Goal: Information Seeking & Learning: Learn about a topic

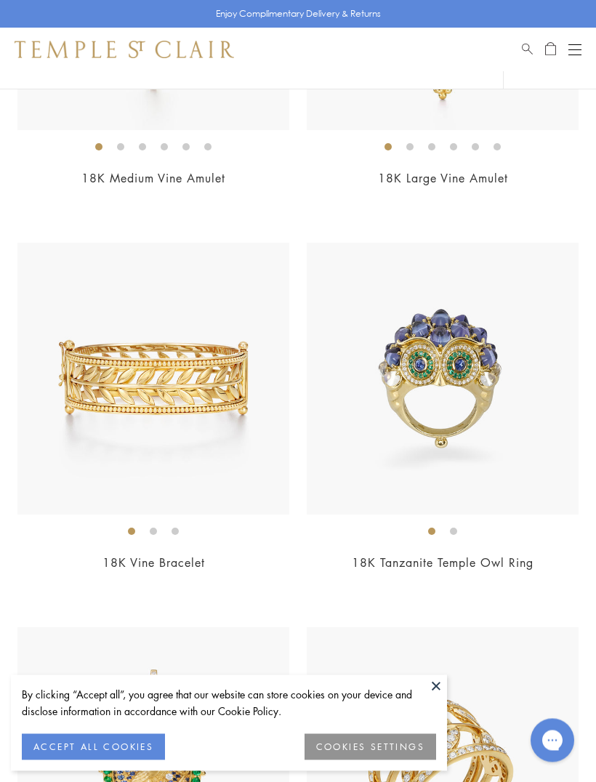
scroll to position [3623, 0]
click at [468, 441] on img at bounding box center [443, 378] width 272 height 272
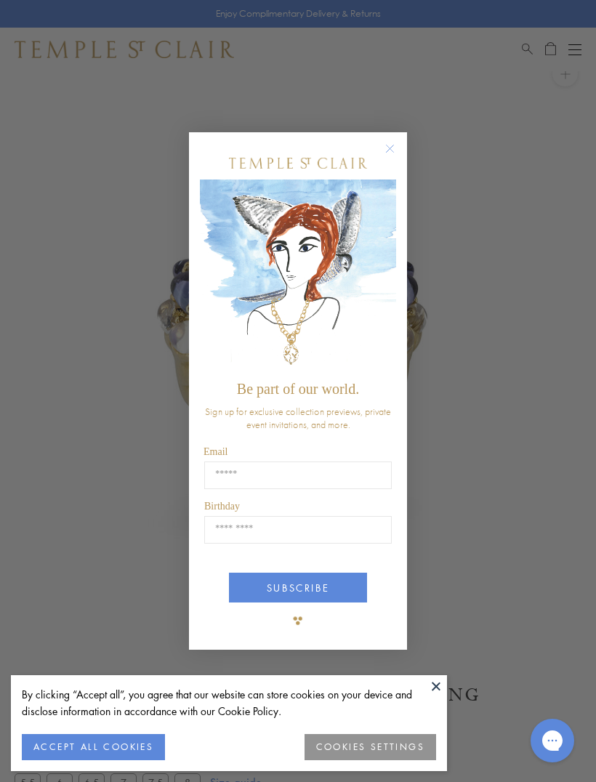
scroll to position [33, 0]
click at [401, 153] on button "Close dialog" at bounding box center [397, 156] width 18 height 18
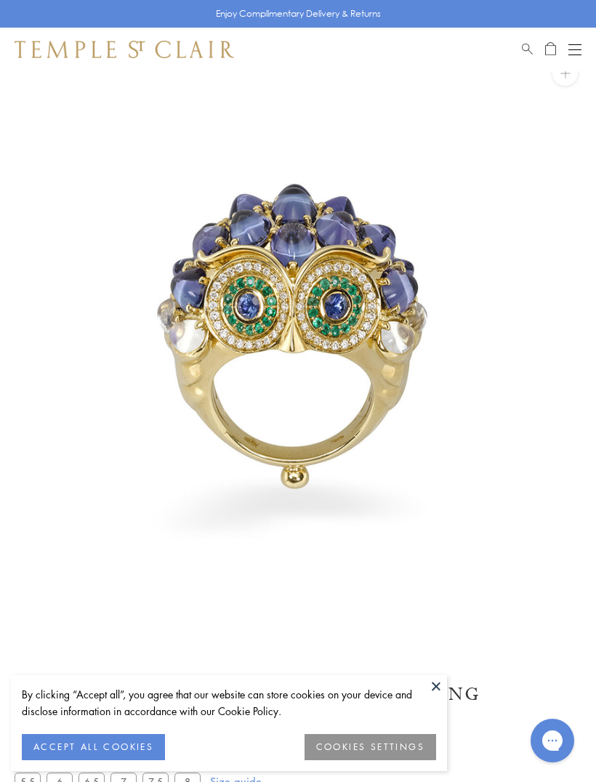
scroll to position [32, 0]
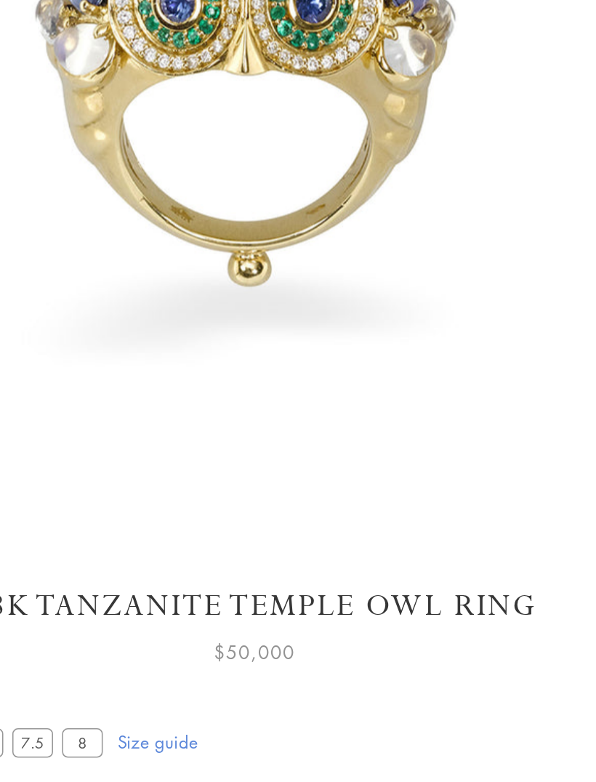
scroll to position [5, 0]
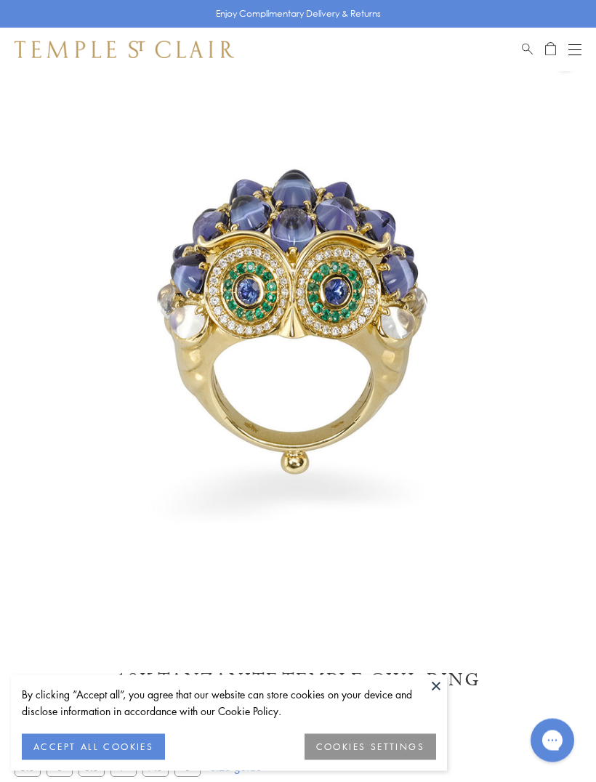
scroll to position [71, 0]
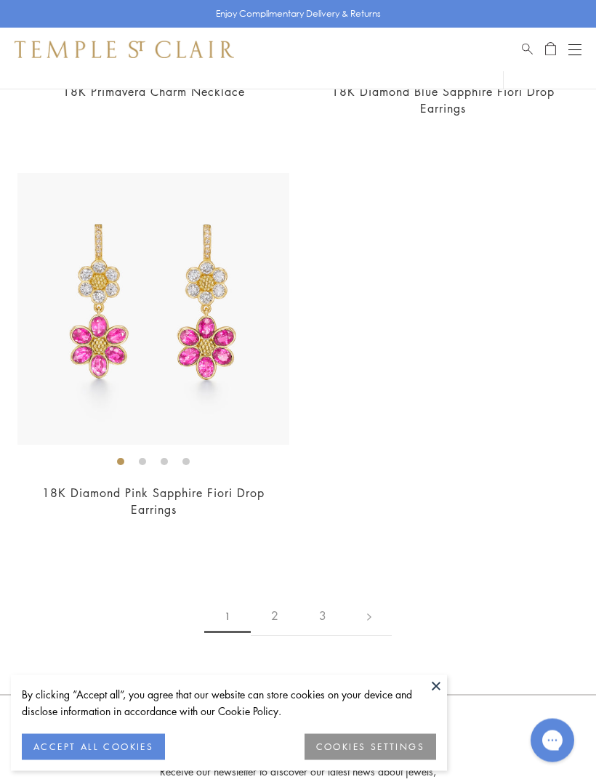
scroll to position [12208, 0]
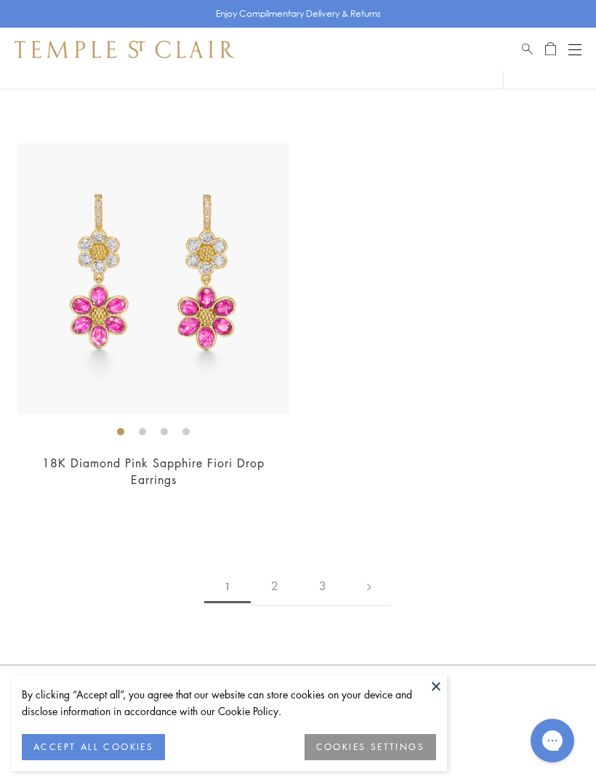
click at [290, 568] on link "2" at bounding box center [275, 586] width 48 height 40
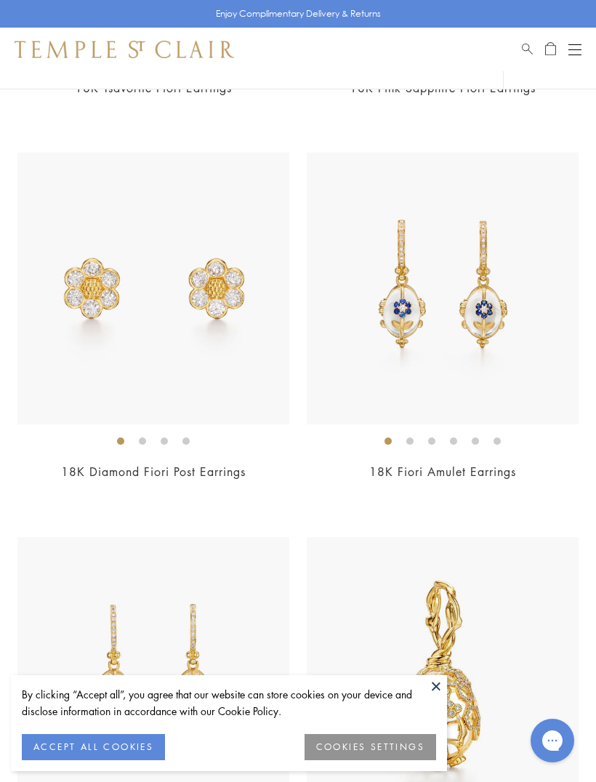
scroll to position [623, 0]
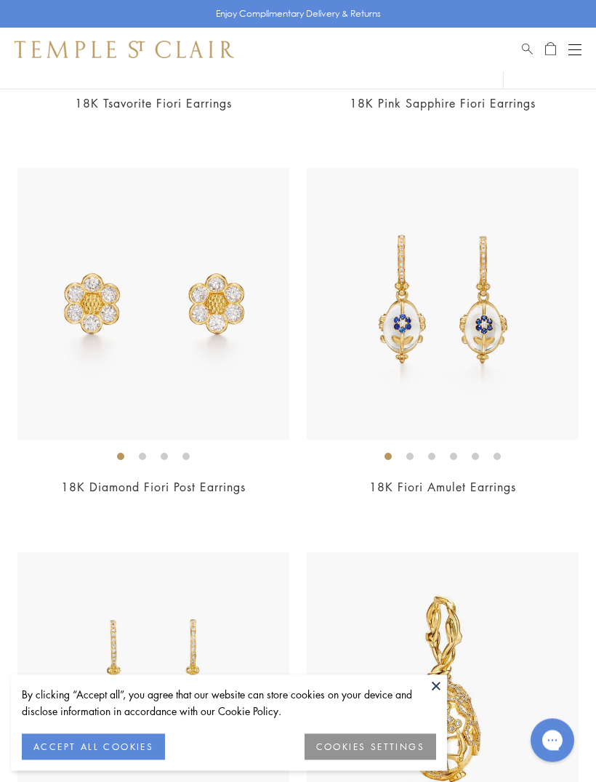
click at [453, 381] on img at bounding box center [443, 305] width 272 height 272
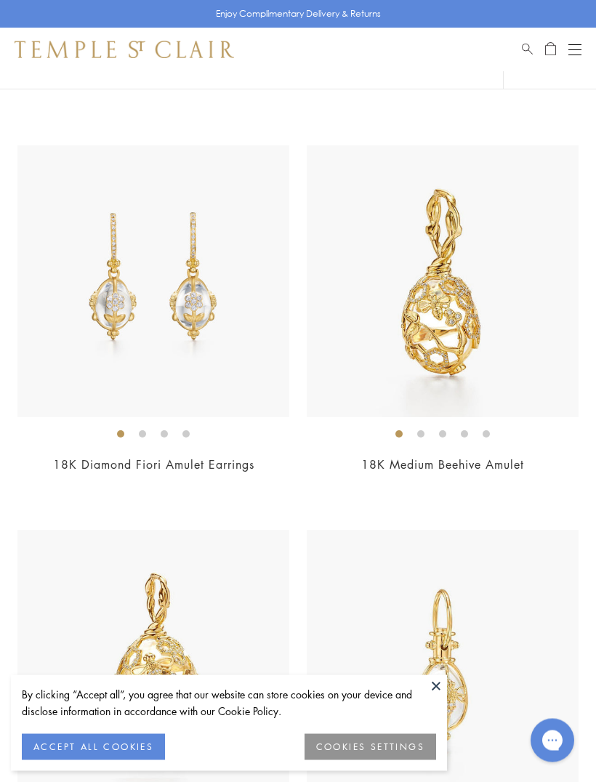
scroll to position [1031, 0]
click at [118, 381] on img at bounding box center [153, 281] width 272 height 272
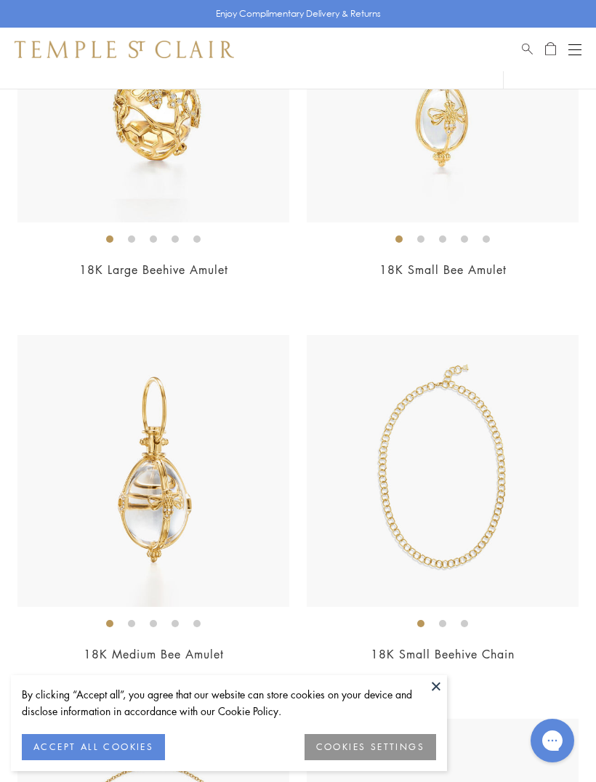
scroll to position [1626, 0]
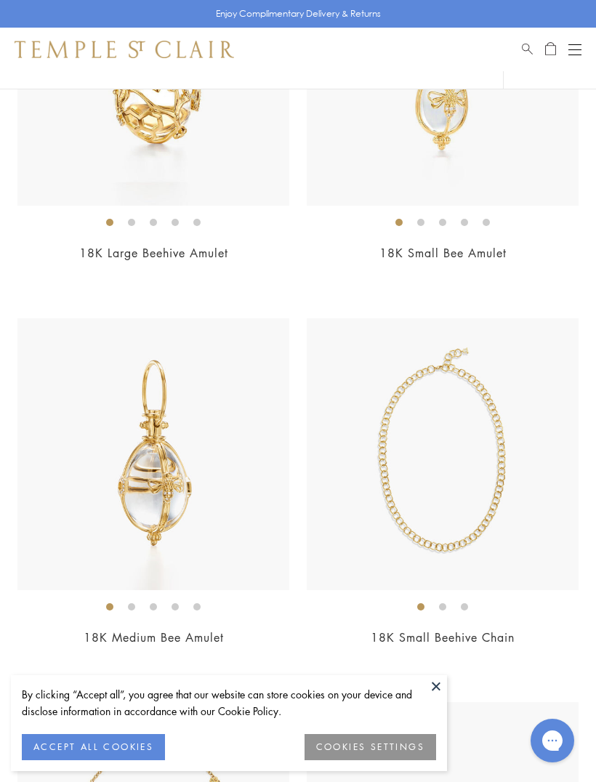
click at [514, 532] on img at bounding box center [443, 454] width 272 height 272
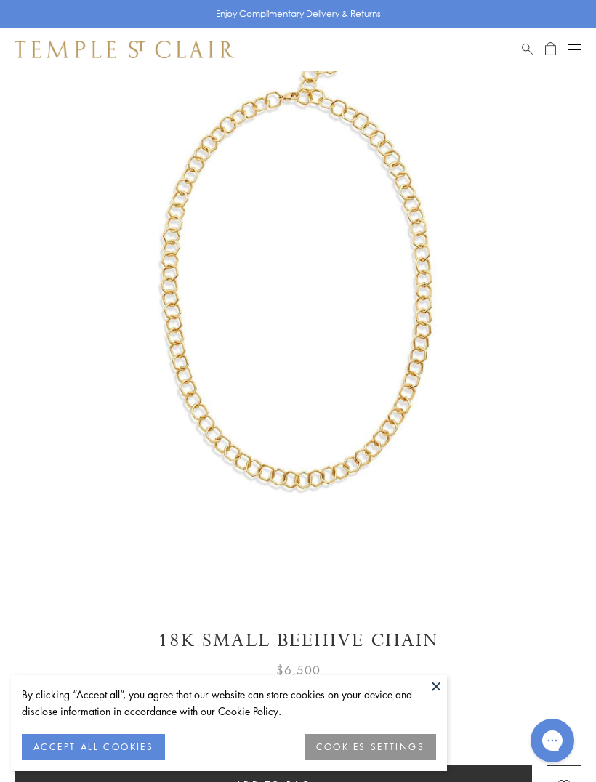
scroll to position [66, 0]
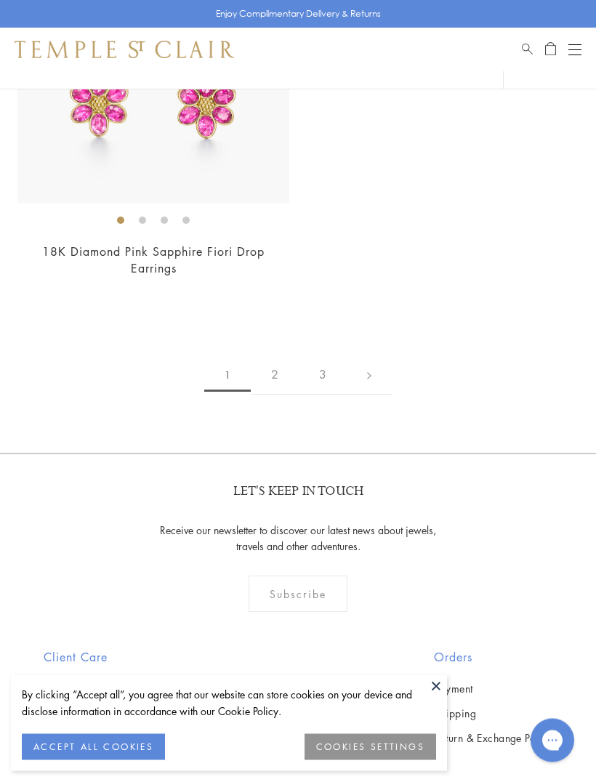
scroll to position [12419, 0]
click at [291, 361] on link "2" at bounding box center [275, 374] width 48 height 40
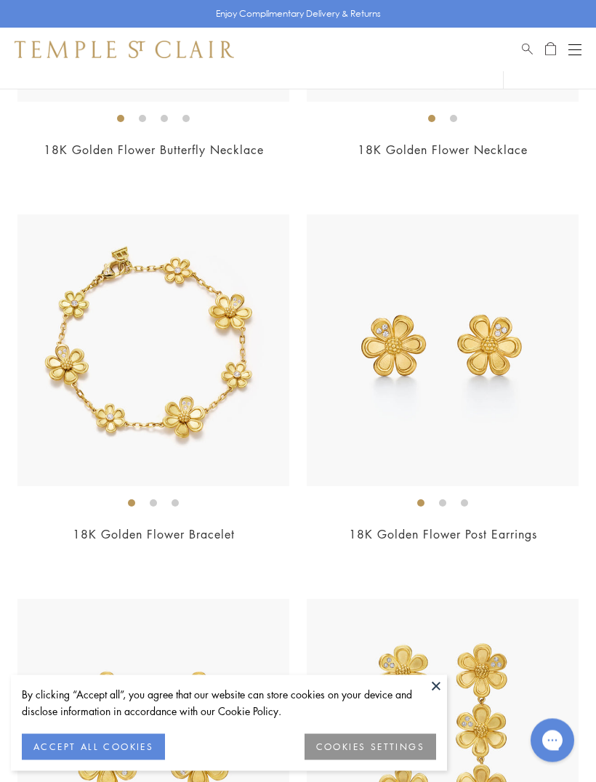
scroll to position [5188, 0]
click at [153, 418] on img at bounding box center [153, 350] width 272 height 272
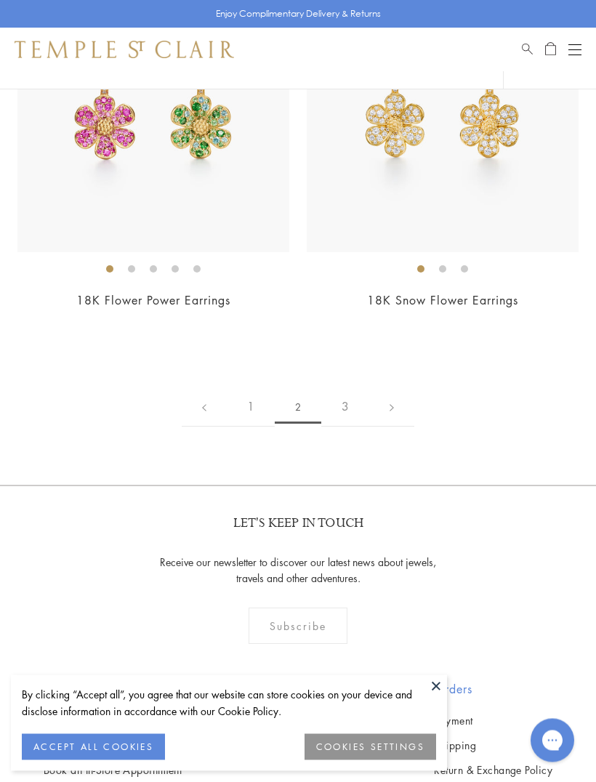
scroll to position [10064, 0]
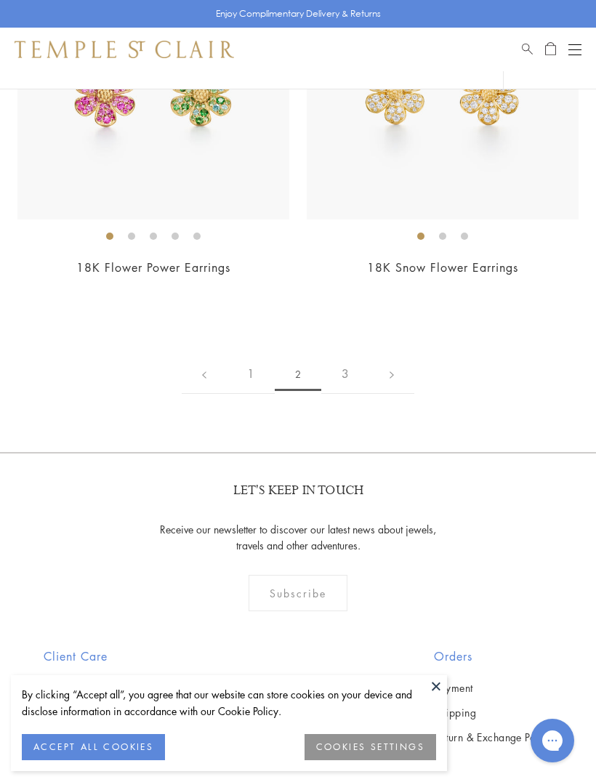
click at [352, 358] on link "3" at bounding box center [345, 374] width 48 height 40
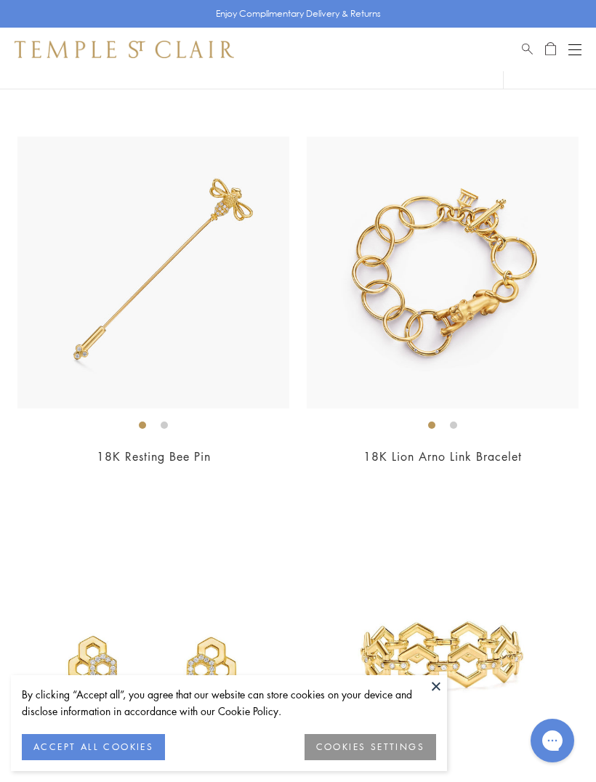
scroll to position [5901, 0]
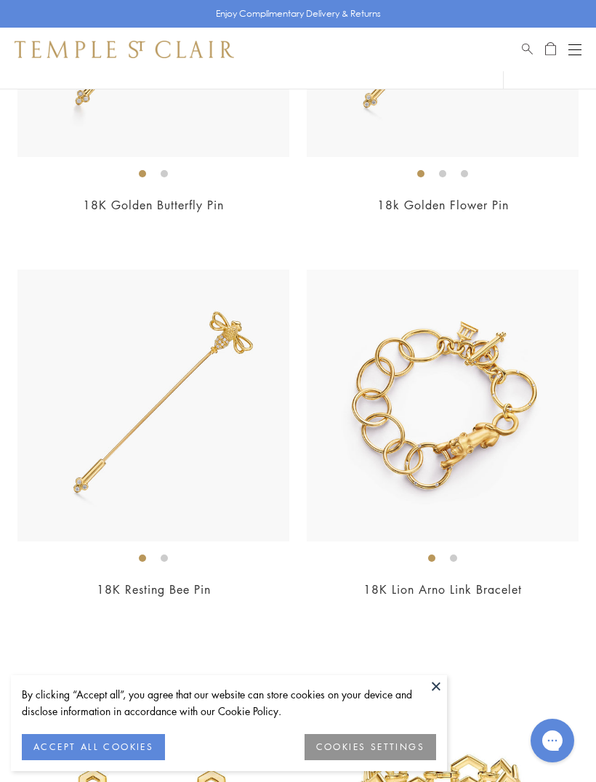
click at [479, 440] on img at bounding box center [443, 405] width 272 height 272
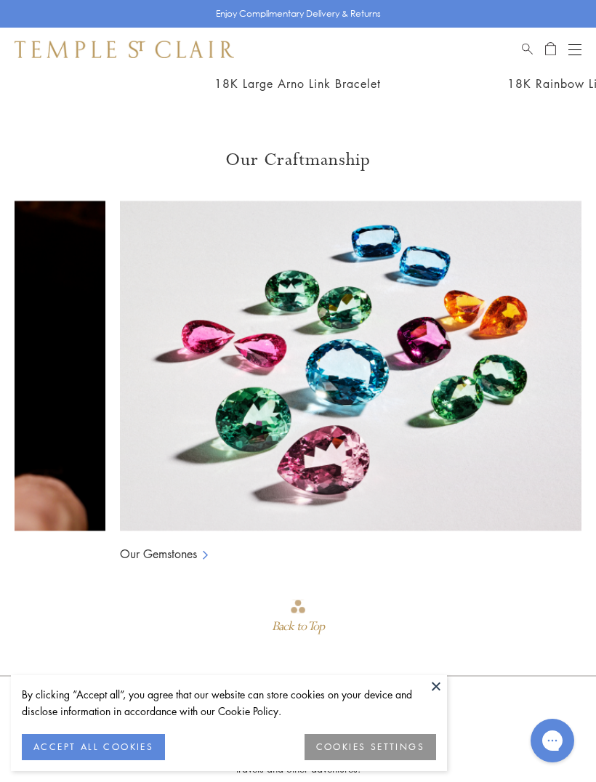
scroll to position [0, 370]
